Goal: Browse casually

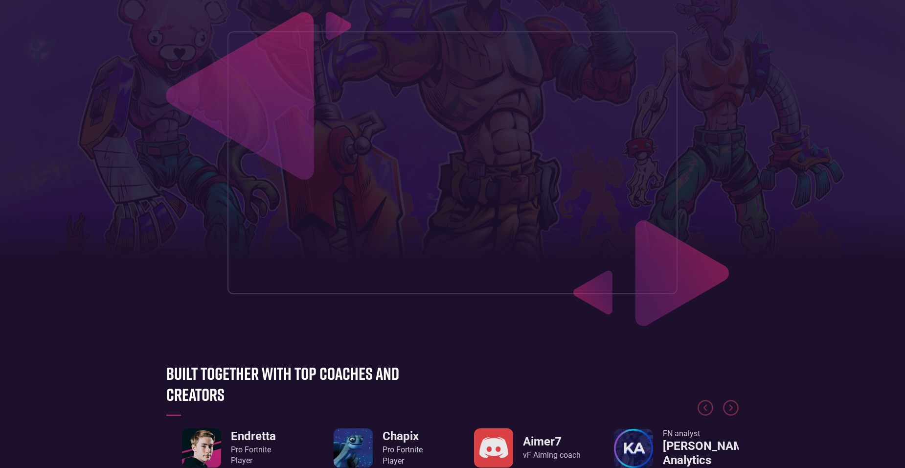
scroll to position [342, 0]
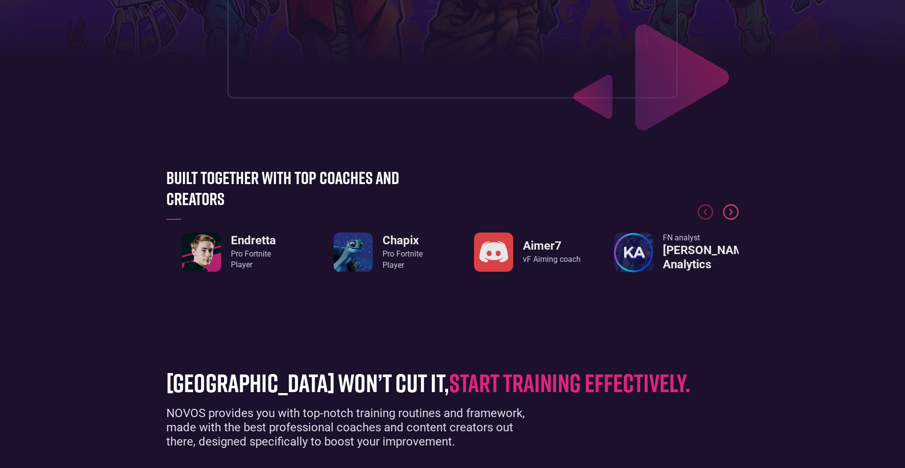
click at [731, 219] on img "Next slide" at bounding box center [731, 212] width 16 height 16
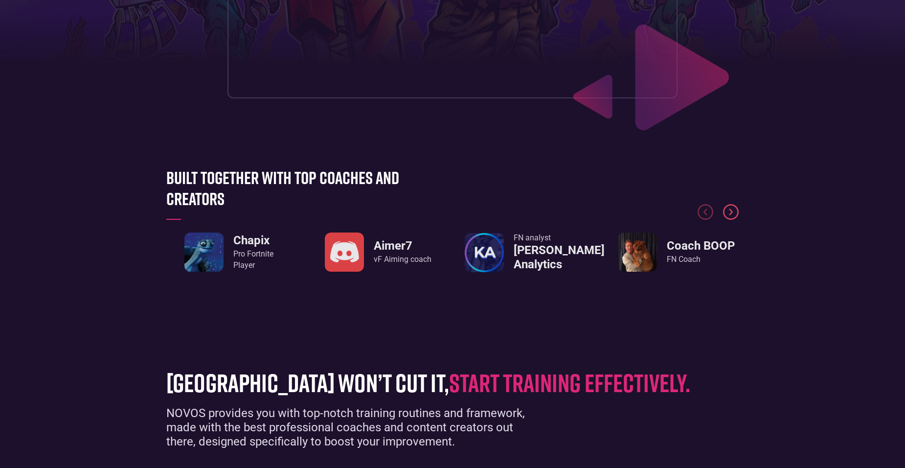
click at [731, 219] on img "Next slide" at bounding box center [731, 212] width 16 height 16
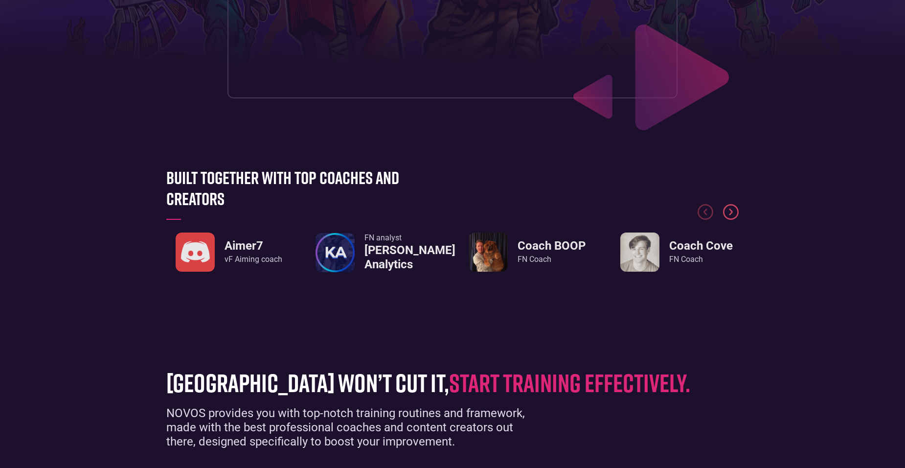
click at [731, 219] on img "Next slide" at bounding box center [731, 212] width 16 height 16
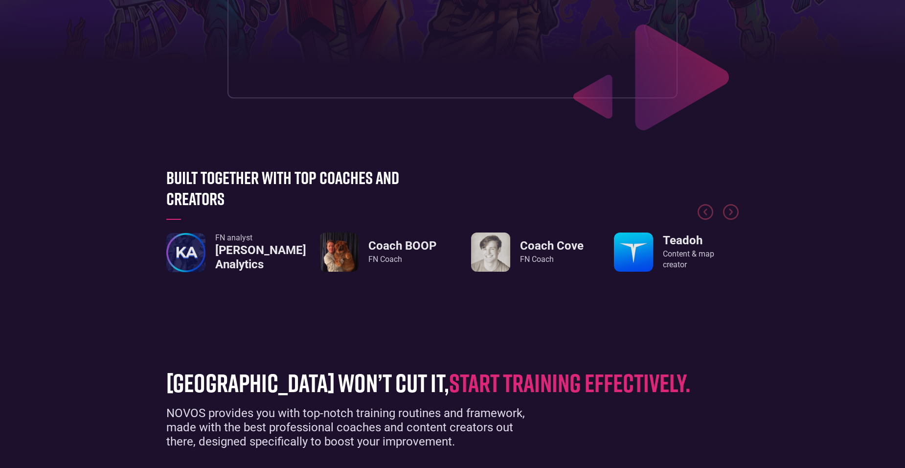
click at [735, 203] on div at bounding box center [452, 191] width 572 height 73
click at [733, 206] on img "Next slide" at bounding box center [731, 212] width 16 height 16
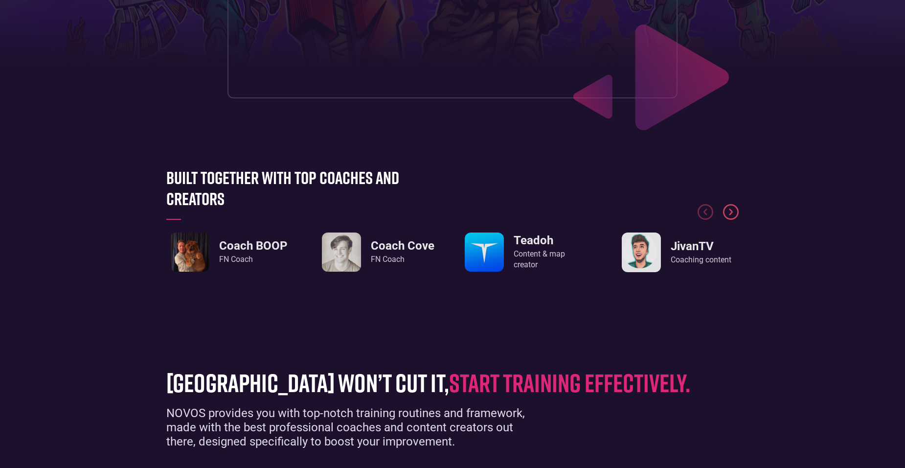
click at [730, 211] on img "Next slide" at bounding box center [731, 212] width 16 height 16
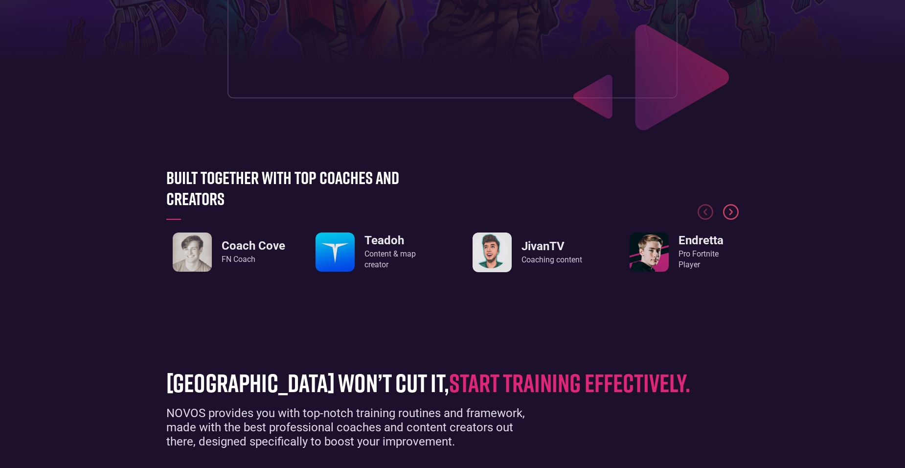
click at [730, 212] on img "Next slide" at bounding box center [731, 212] width 16 height 16
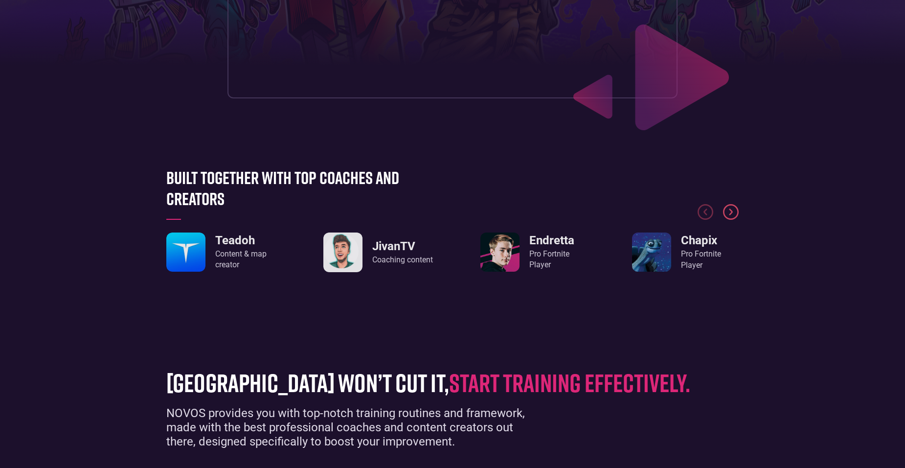
click at [729, 213] on img "Next slide" at bounding box center [731, 212] width 16 height 16
